Goal: Task Accomplishment & Management: Manage account settings

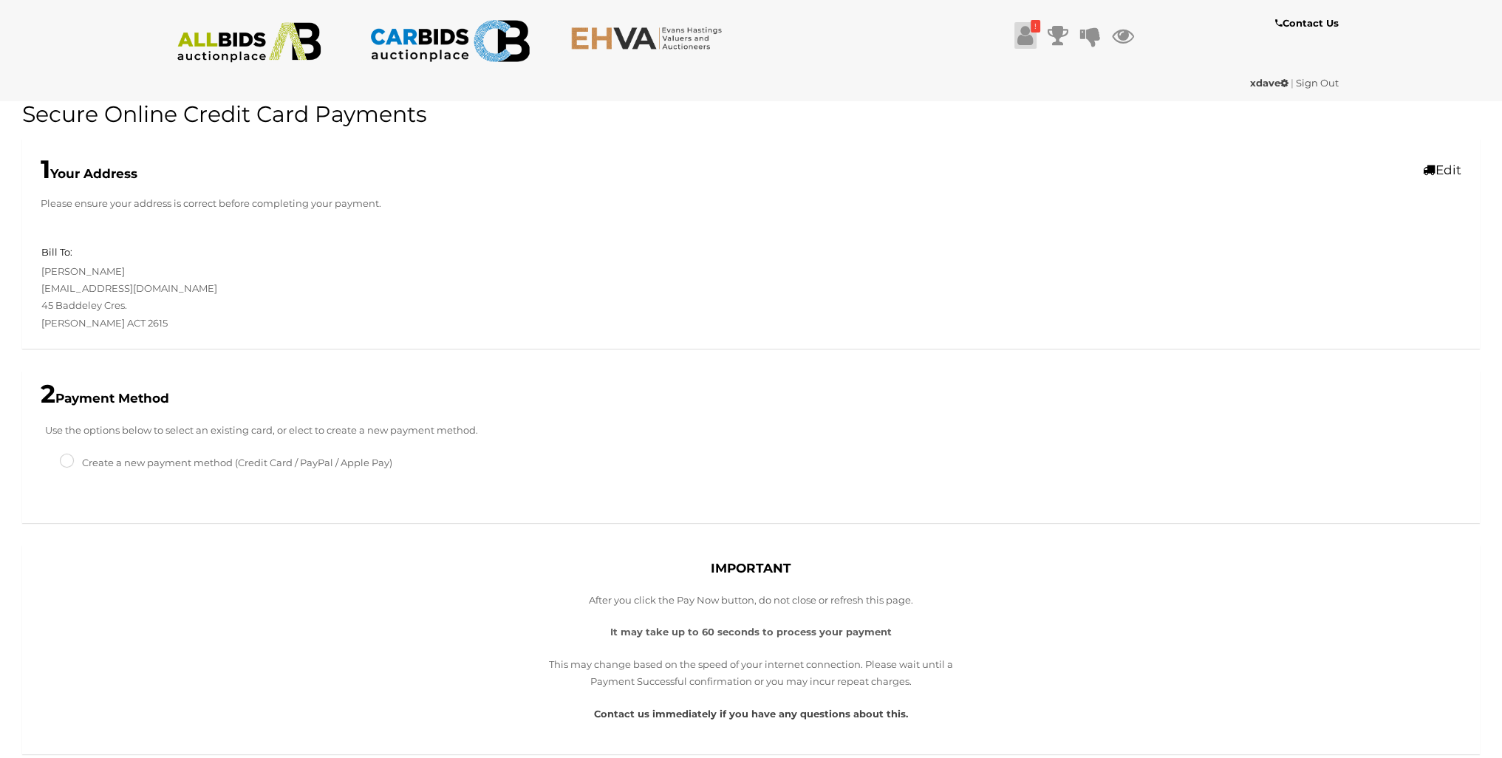
click at [1033, 41] on link "!" at bounding box center [1025, 35] width 22 height 27
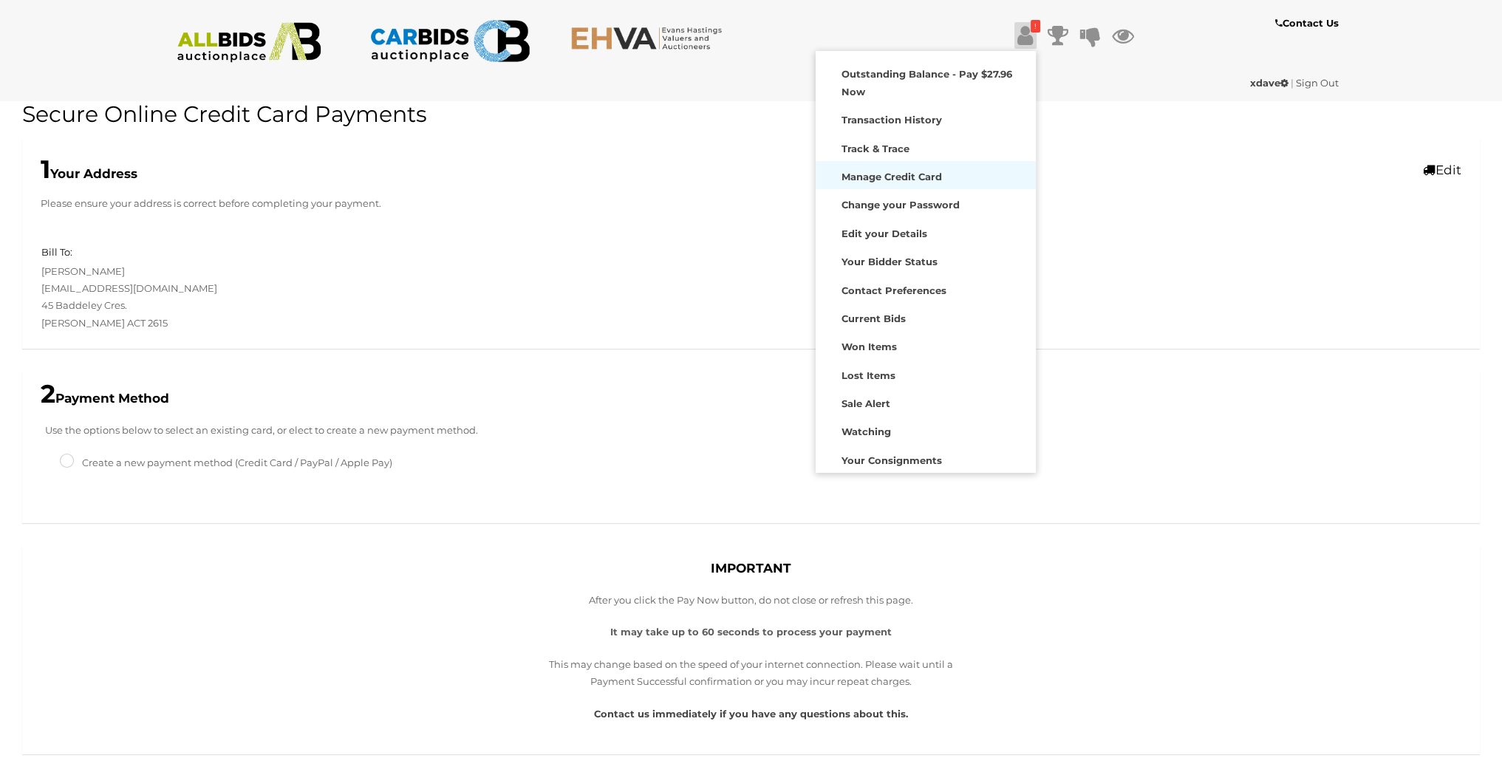
click at [912, 178] on strong "Manage Credit Card" at bounding box center [891, 177] width 100 height 12
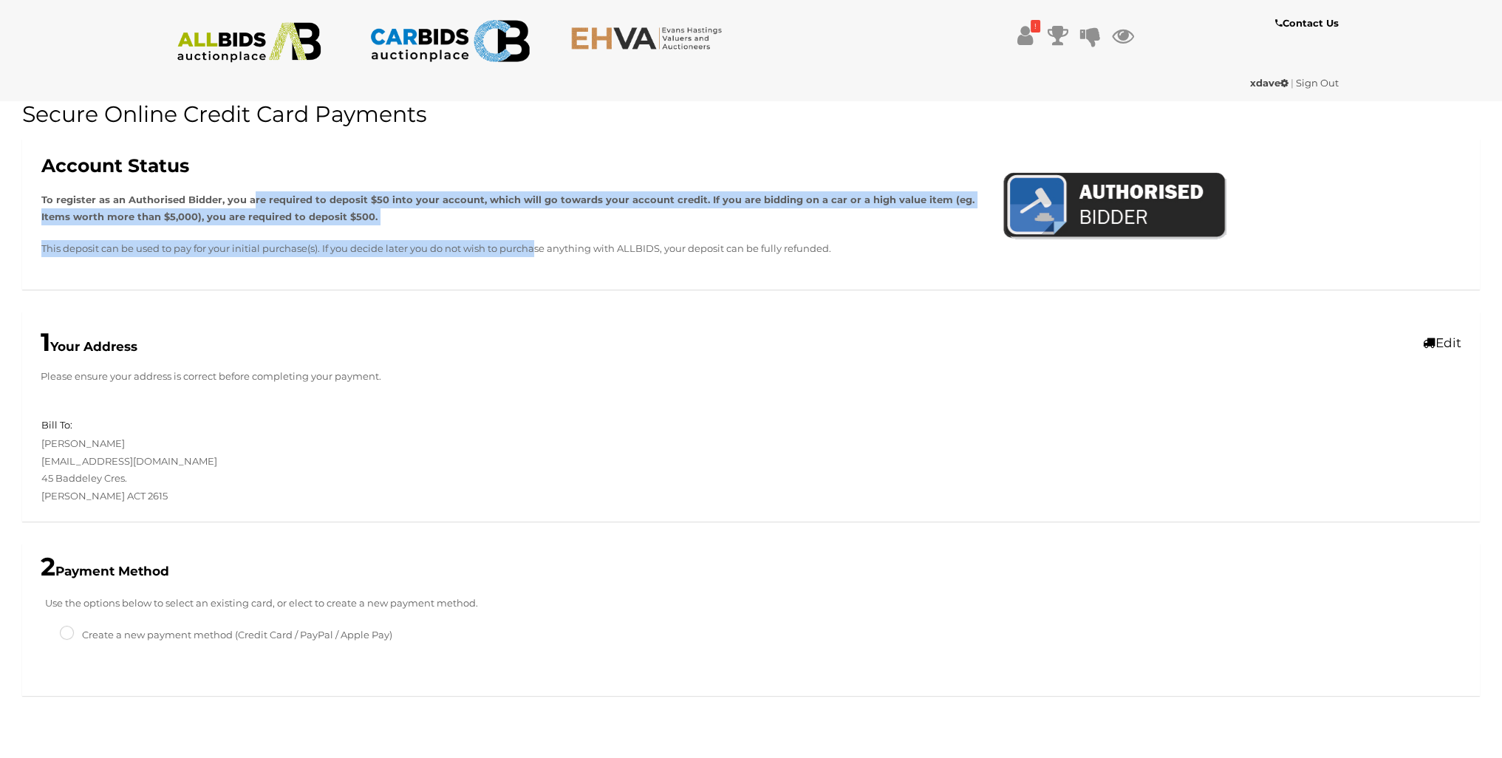
drag, startPoint x: 253, startPoint y: 197, endPoint x: 315, endPoint y: 242, distance: 77.3
click at [315, 242] on div "Account Status To register as an Authorised Bidder, you are required to deposit…" at bounding box center [510, 214] width 961 height 117
click at [315, 242] on p "This deposit can be used to pay for your initial purchase(s). If you decide lat…" at bounding box center [510, 248] width 939 height 17
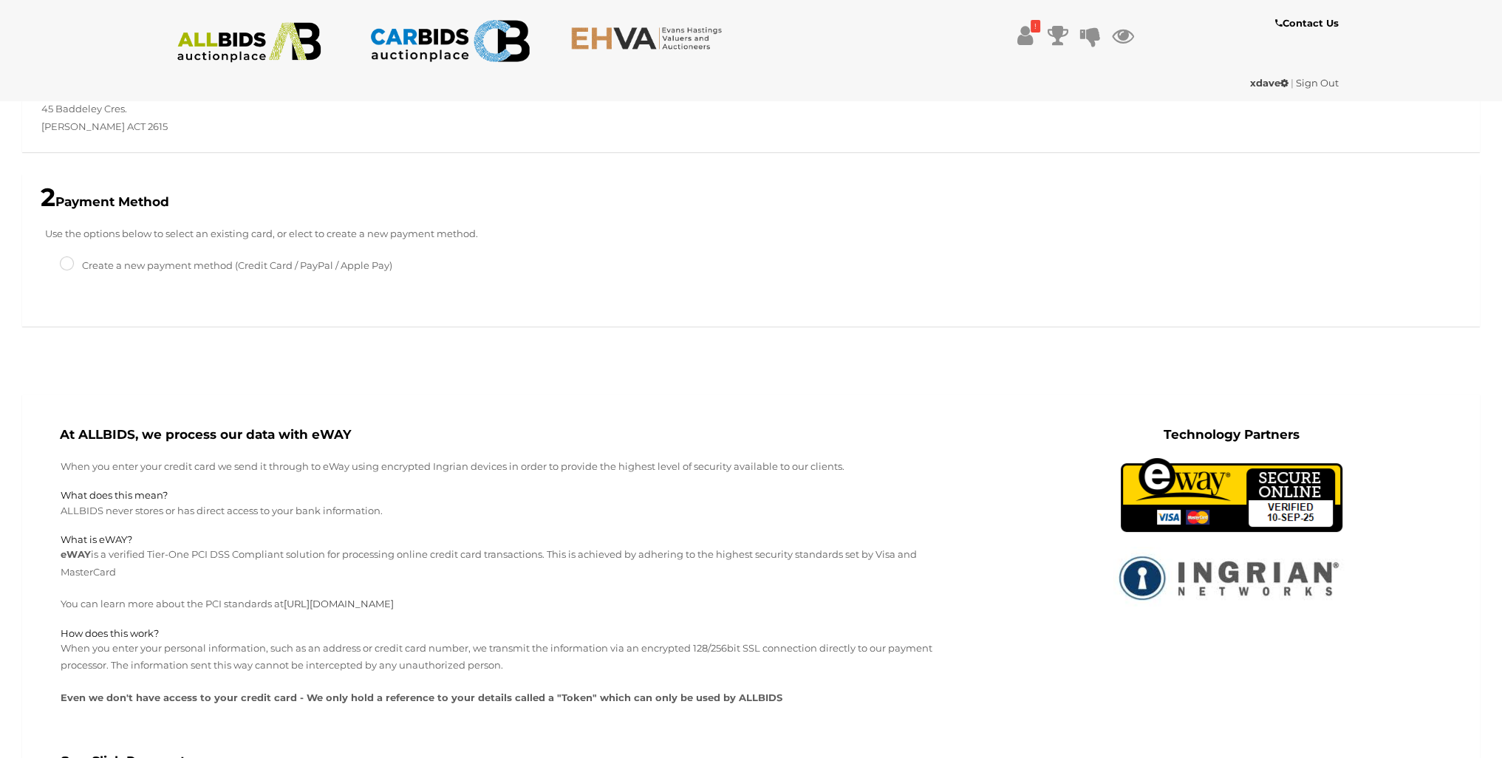
click at [308, 270] on label "Create a new payment method (Credit Card / PayPal / Apple Pay)" at bounding box center [226, 265] width 332 height 17
type input "*****"
